Goal: Task Accomplishment & Management: Manage account settings

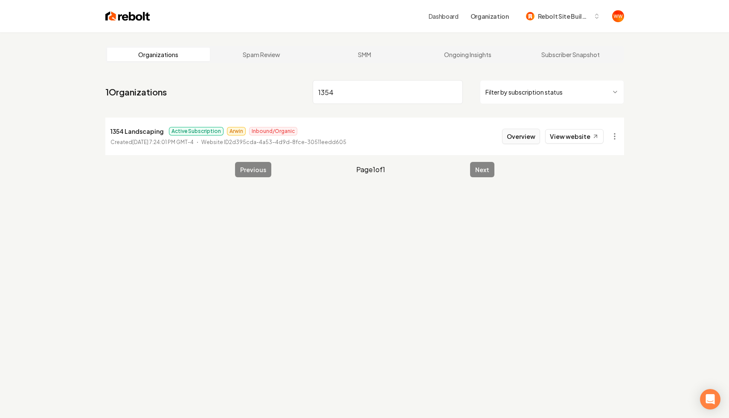
type input "1354"
click at [518, 131] on button "Overview" at bounding box center [521, 136] width 38 height 15
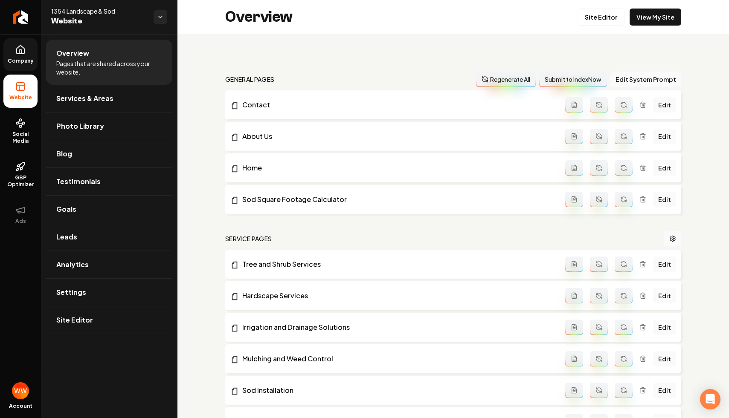
click at [13, 59] on span "Company" at bounding box center [20, 61] width 33 height 7
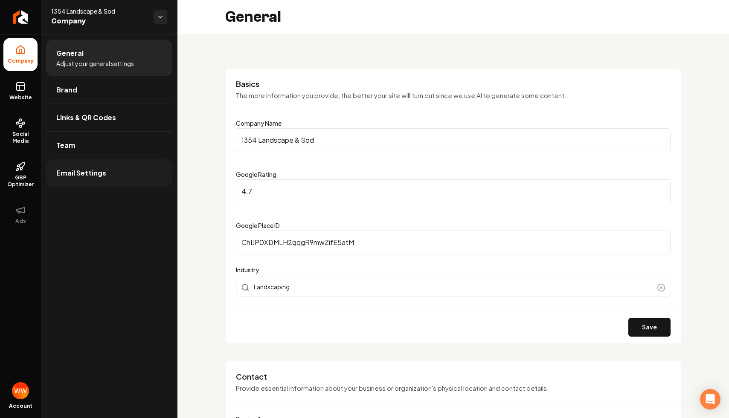
click at [109, 185] on link "Email Settings" at bounding box center [109, 173] width 126 height 27
click at [116, 174] on link "Email Settings" at bounding box center [109, 173] width 126 height 27
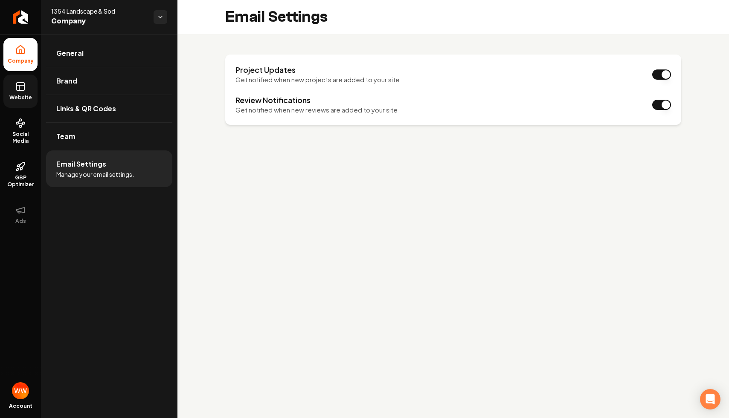
click at [23, 93] on link "Website" at bounding box center [20, 91] width 34 height 33
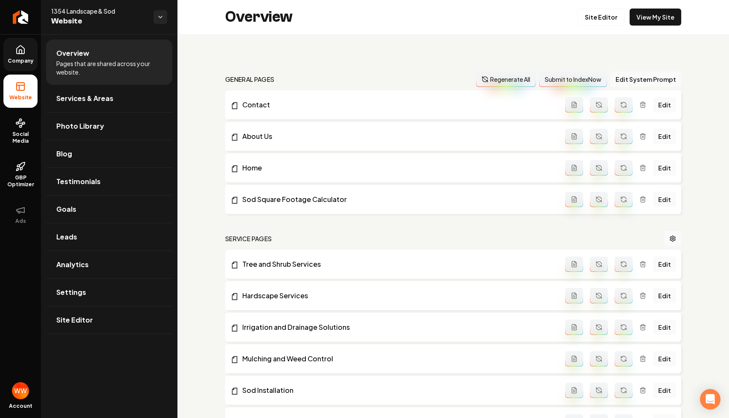
click at [396, 60] on div "general pages Regenerate All Submit to IndexNow Edit System Prompt Contact Edit…" at bounding box center [452, 403] width 551 height 738
click at [94, 233] on link "Leads" at bounding box center [109, 236] width 126 height 27
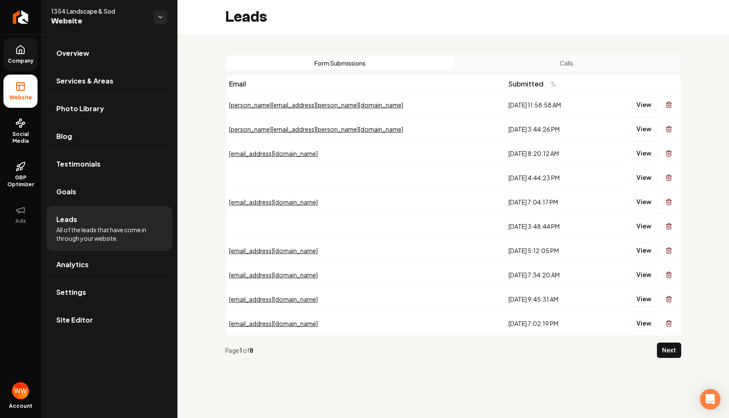
click at [556, 56] on div "Form Submissions Calls" at bounding box center [453, 63] width 456 height 17
click at [554, 59] on button "Calls" at bounding box center [566, 63] width 226 height 14
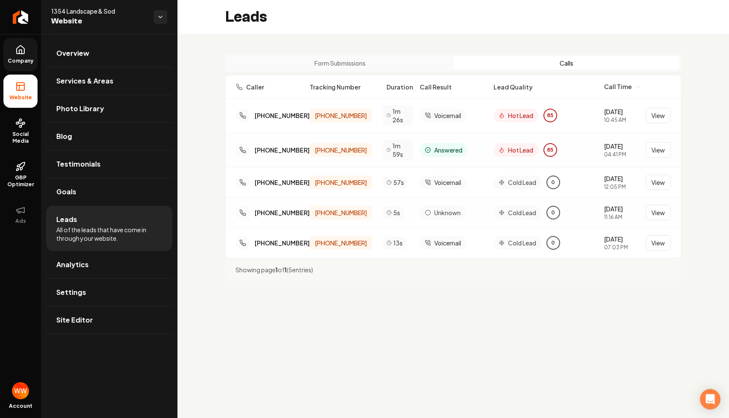
click at [350, 61] on button "Form Submissions" at bounding box center [340, 63] width 226 height 14
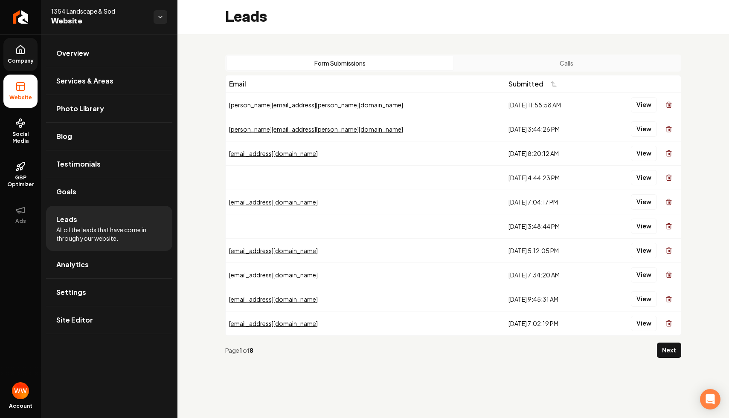
click at [209, 148] on div "Form Submissions Calls Email Submitted [PERSON_NAME][EMAIL_ADDRESS][PERSON_NAME…" at bounding box center [452, 209] width 551 height 351
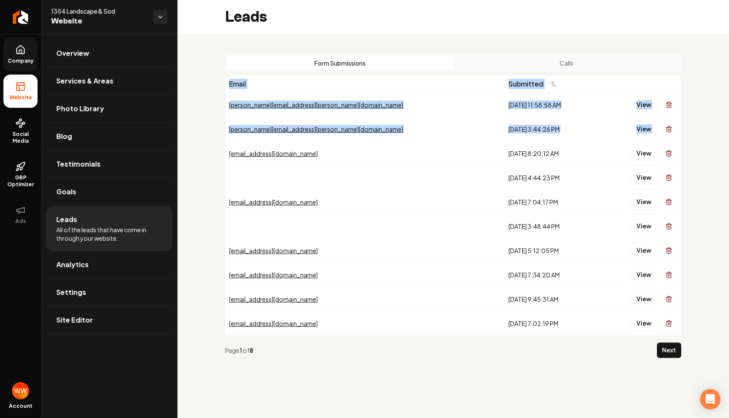
drag, startPoint x: 240, startPoint y: 76, endPoint x: 310, endPoint y: 146, distance: 99.2
click at [310, 146] on table "Email Submitted [PERSON_NAME][EMAIL_ADDRESS][PERSON_NAME][DOMAIN_NAME] [DATE] 1…" at bounding box center [453, 205] width 455 height 260
click at [217, 92] on div "Form Submissions Calls Email Submitted [PERSON_NAME][EMAIL_ADDRESS][PERSON_NAME…" at bounding box center [452, 209] width 551 height 351
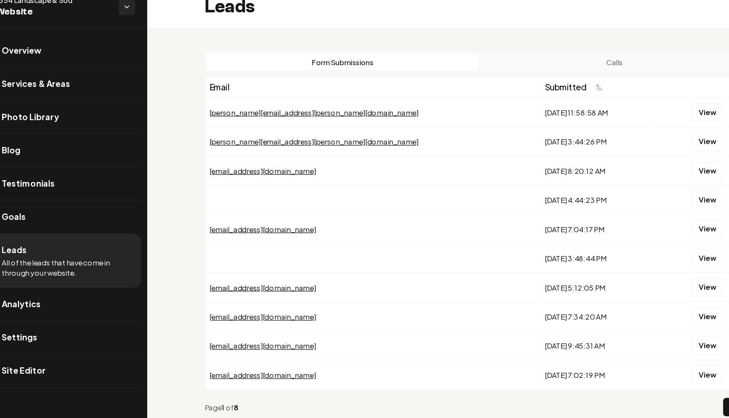
click at [568, 72] on div "Form Submissions Calls Email Submitted [PERSON_NAME][EMAIL_ADDRESS][PERSON_NAME…" at bounding box center [453, 210] width 456 height 310
click at [568, 68] on button "Calls" at bounding box center [566, 63] width 226 height 14
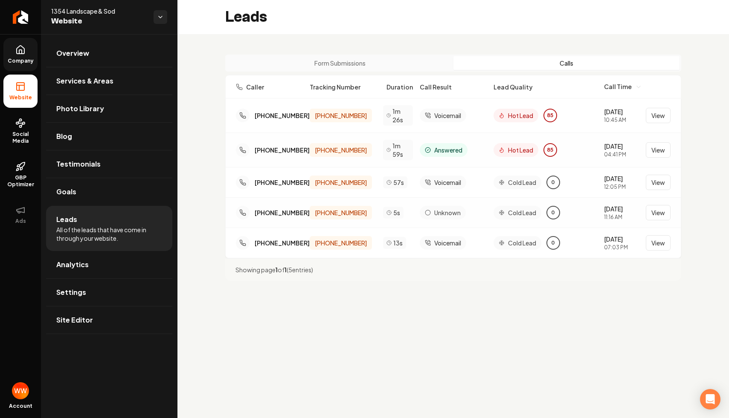
click at [397, 47] on div "Form Submissions Calls Caller Tracking Number Duration Call Result Lead Quality…" at bounding box center [452, 167] width 551 height 267
click at [440, 44] on div "Form Submissions Calls Caller Tracking Number Duration Call Result Lead Quality…" at bounding box center [452, 167] width 551 height 267
click at [317, 32] on div "Leads" at bounding box center [452, 17] width 551 height 34
click at [652, 114] on button "View" at bounding box center [658, 115] width 25 height 15
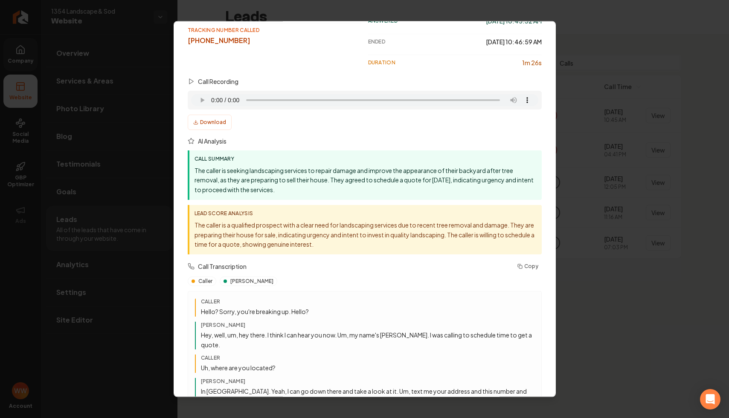
scroll to position [102, 0]
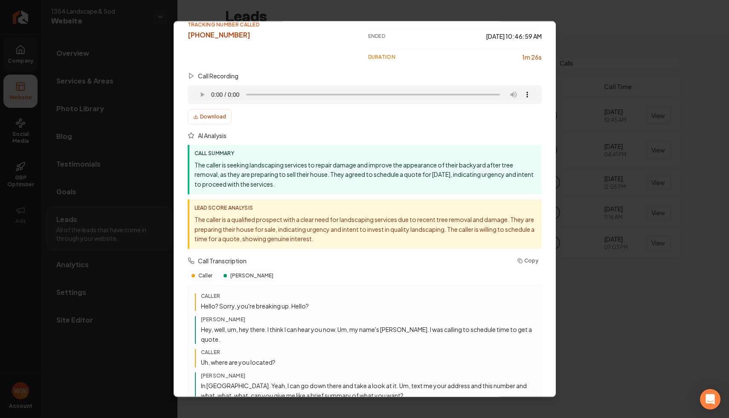
drag, startPoint x: 228, startPoint y: 179, endPoint x: 276, endPoint y: 196, distance: 50.3
click at [264, 194] on div "Call Summary The caller is seeking landscaping services to repair damage and im…" at bounding box center [365, 169] width 354 height 49
click at [278, 231] on p "The caller is a qualified prospect with a clear need for landscaping services d…" at bounding box center [365, 229] width 342 height 29
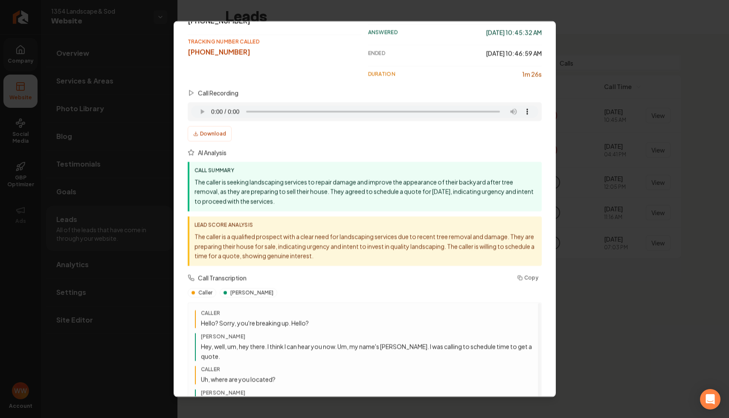
scroll to position [0, 0]
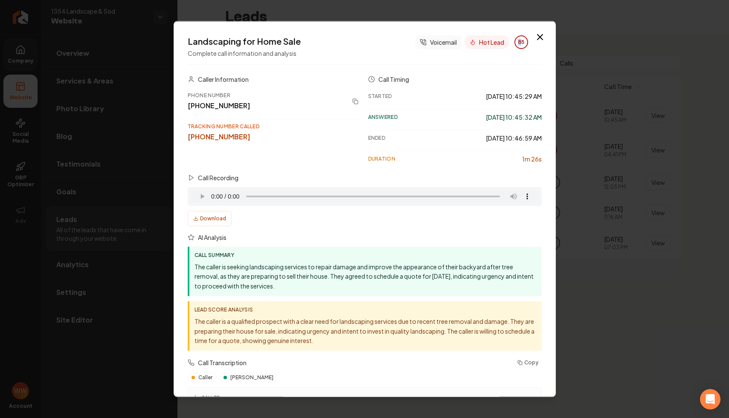
drag, startPoint x: 522, startPoint y: 42, endPoint x: 512, endPoint y: 42, distance: 9.8
click at [512, 42] on div "Hot Lead 85" at bounding box center [496, 42] width 64 height 14
click at [513, 52] on div "Landscaping for Home Sale Complete call information and analysis Voicemail Hot …" at bounding box center [365, 49] width 354 height 29
click at [543, 37] on icon "button" at bounding box center [540, 37] width 10 height 10
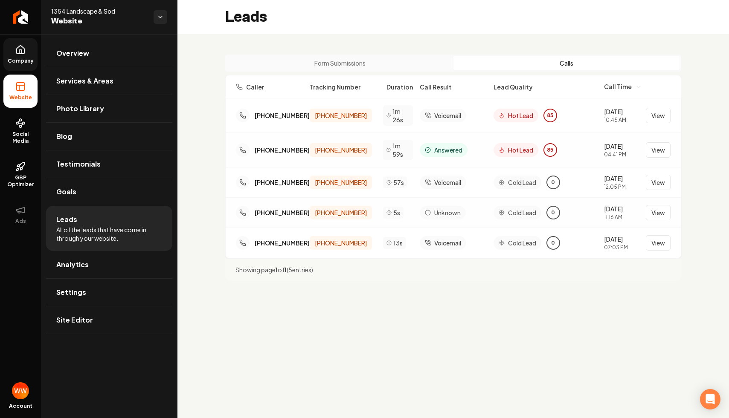
click at [370, 67] on button "Form Submissions" at bounding box center [340, 63] width 226 height 14
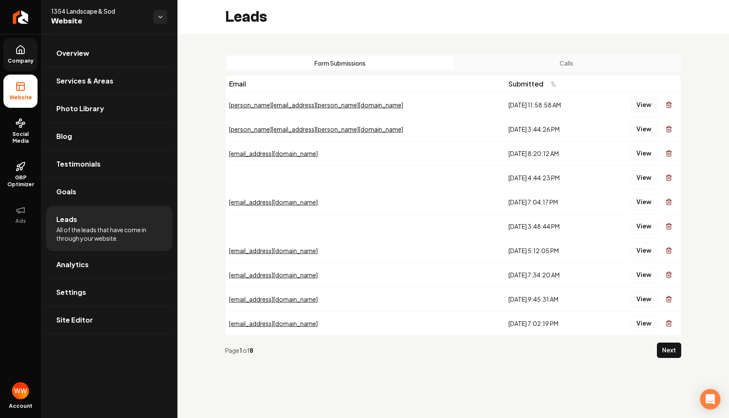
click at [643, 104] on button "View" at bounding box center [644, 104] width 26 height 15
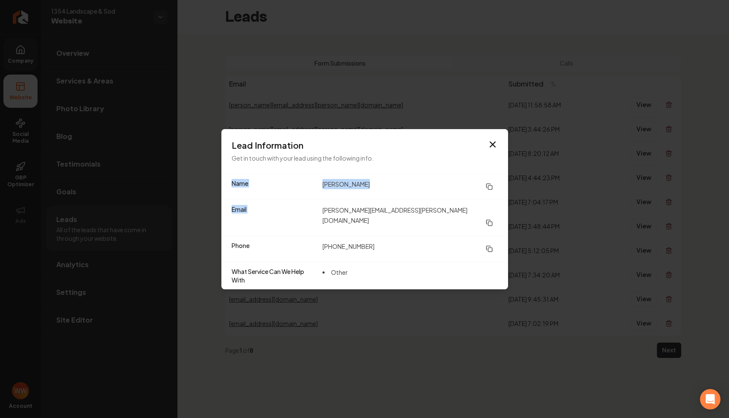
drag, startPoint x: 334, startPoint y: 169, endPoint x: 367, endPoint y: 257, distance: 93.8
click at [367, 257] on div "Lead Information Get in touch with your lead using the following info. Name [PE…" at bounding box center [364, 209] width 287 height 160
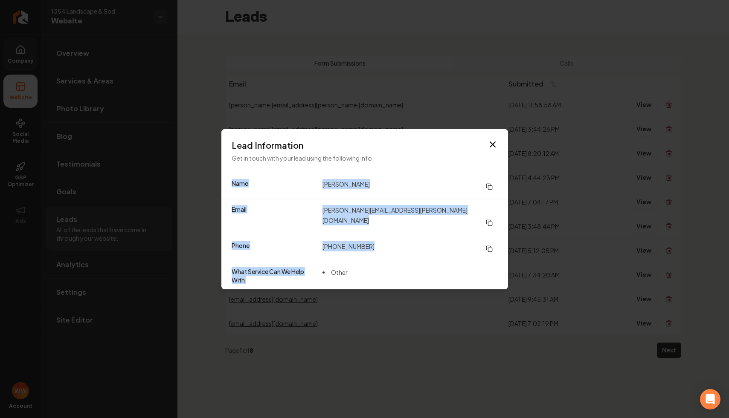
click at [367, 262] on div "What Service Can We Help With Other" at bounding box center [364, 276] width 287 height 28
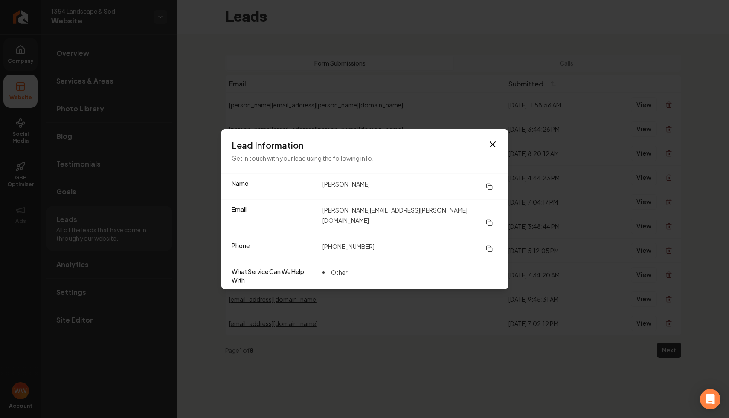
drag, startPoint x: 367, startPoint y: 274, endPoint x: 366, endPoint y: 211, distance: 63.1
click at [366, 211] on dl "Name [PERSON_NAME] Email [PERSON_NAME][EMAIL_ADDRESS][PERSON_NAME][DOMAIN_NAME]…" at bounding box center [364, 232] width 287 height 116
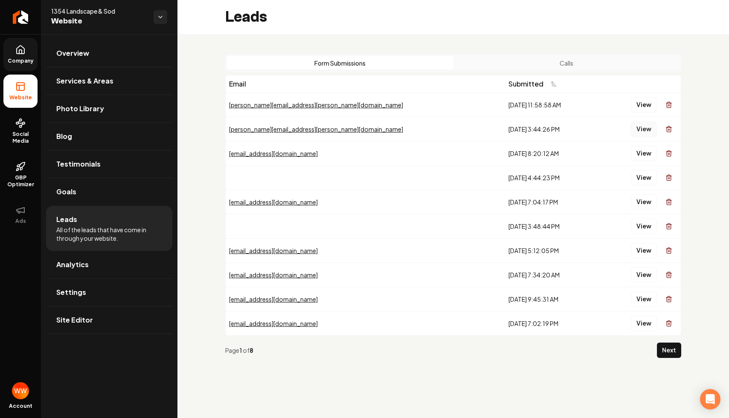
click at [642, 132] on button "View" at bounding box center [644, 129] width 26 height 15
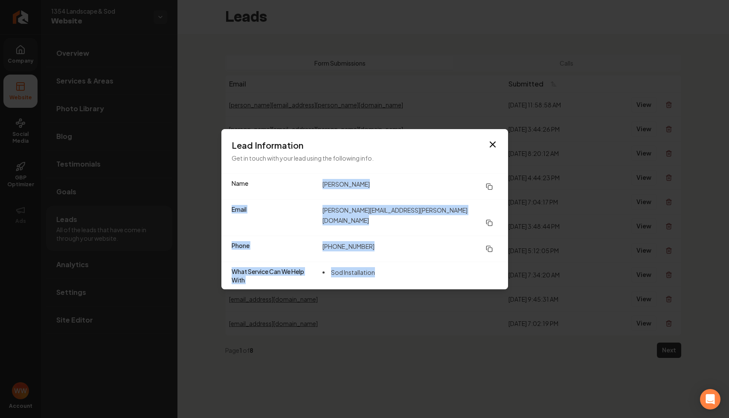
drag, startPoint x: 385, startPoint y: 263, endPoint x: 373, endPoint y: 181, distance: 83.2
click at [373, 181] on dl "Name [PERSON_NAME] Email [PERSON_NAME][EMAIL_ADDRESS][PERSON_NAME][DOMAIN_NAME]…" at bounding box center [364, 232] width 287 height 116
click at [371, 189] on dd "[PERSON_NAME]" at bounding box center [409, 186] width 175 height 15
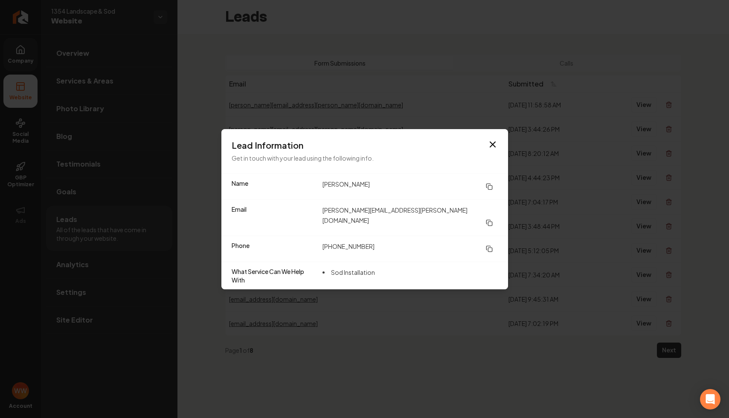
click at [357, 267] on li "Sod Installation" at bounding box center [348, 272] width 52 height 10
click at [497, 150] on icon "button" at bounding box center [492, 144] width 10 height 10
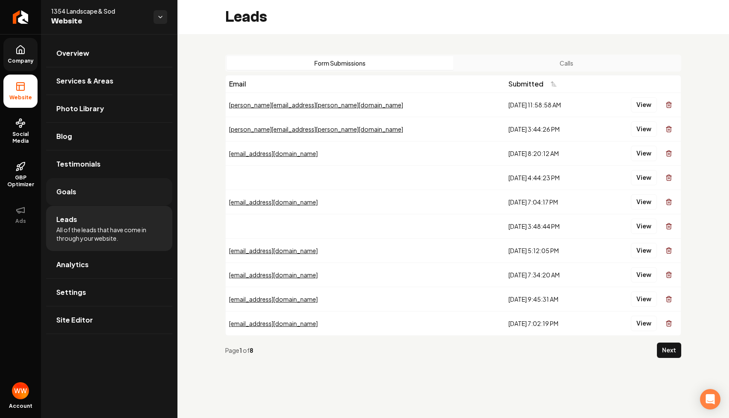
click at [100, 198] on link "Goals" at bounding box center [109, 191] width 126 height 27
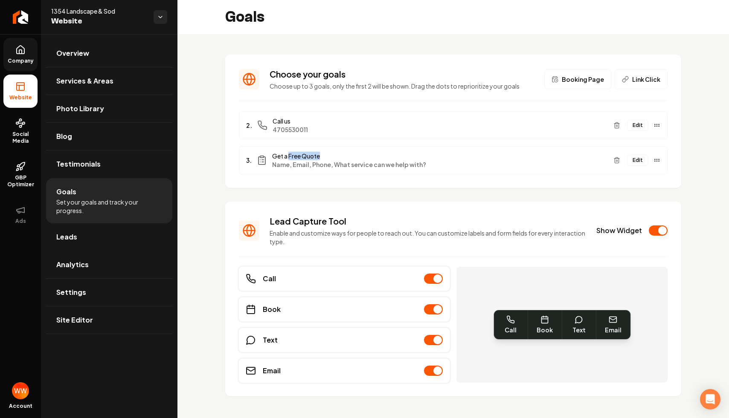
drag, startPoint x: 290, startPoint y: 157, endPoint x: 378, endPoint y: 158, distance: 88.3
click at [377, 158] on span "Get a Free Quote" at bounding box center [439, 156] width 334 height 9
click at [378, 158] on span "Get a Free Quote" at bounding box center [439, 156] width 334 height 9
drag, startPoint x: 348, startPoint y: 87, endPoint x: 297, endPoint y: 67, distance: 54.3
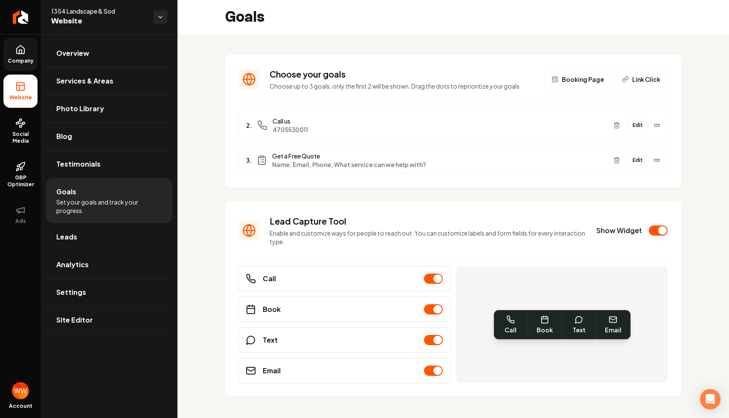
click at [297, 67] on section "Choose your goals Choose up to 3 goals, only the first 2 will be shown. Drag th…" at bounding box center [453, 121] width 456 height 133
click at [313, 74] on h3 "Choose your goals" at bounding box center [402, 74] width 264 height 12
click at [319, 82] on p "Choose up to 3 goals, only the first 2 will be shown. Drag the dots to repriori…" at bounding box center [402, 86] width 264 height 9
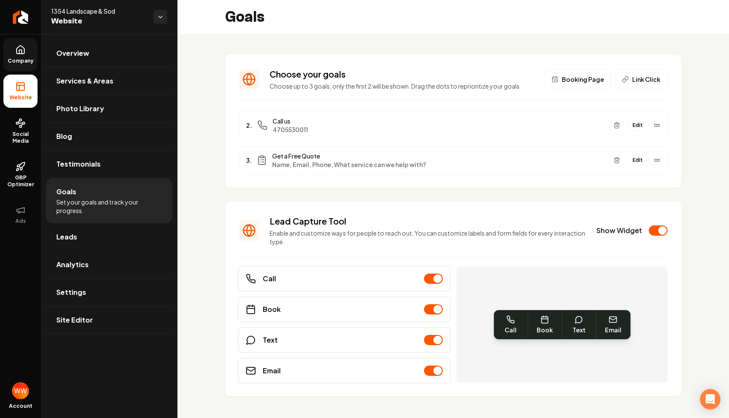
click at [319, 82] on p "Choose up to 3 goals, only the first 2 will be shown. Drag the dots to repriori…" at bounding box center [402, 86] width 264 height 9
click at [427, 168] on span "Name, Email, Phone, What service can we help with?" at bounding box center [439, 164] width 334 height 9
click at [636, 161] on button "Edit" at bounding box center [637, 160] width 21 height 11
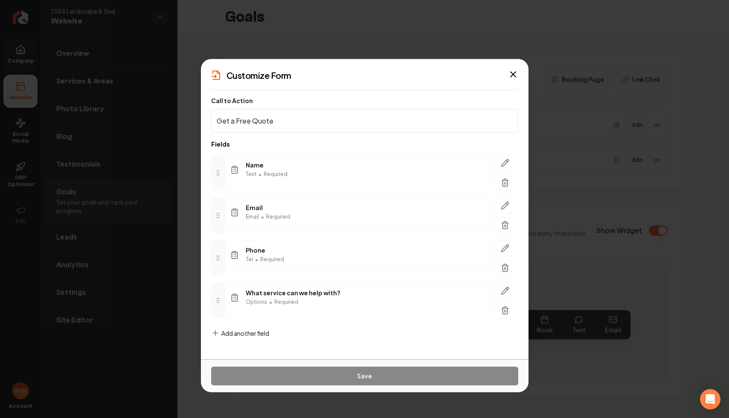
click at [248, 333] on span "Add another field" at bounding box center [245, 333] width 48 height 9
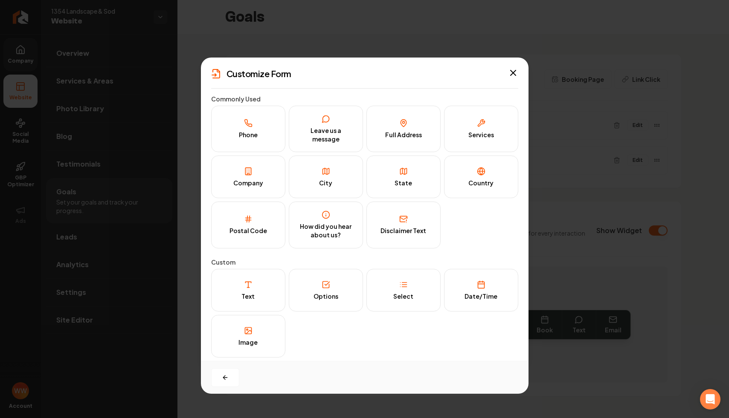
click at [505, 73] on div "Customize Form" at bounding box center [365, 74] width 328 height 12
click at [513, 72] on icon "button" at bounding box center [512, 72] width 5 height 5
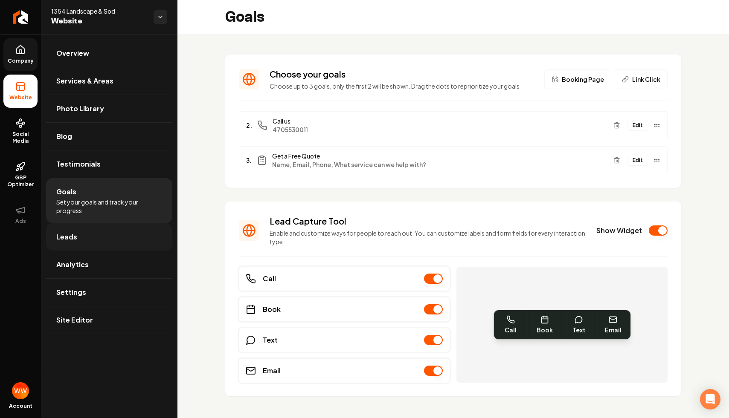
click at [106, 231] on link "Leads" at bounding box center [109, 236] width 126 height 27
